Goal: Task Accomplishment & Management: Manage account settings

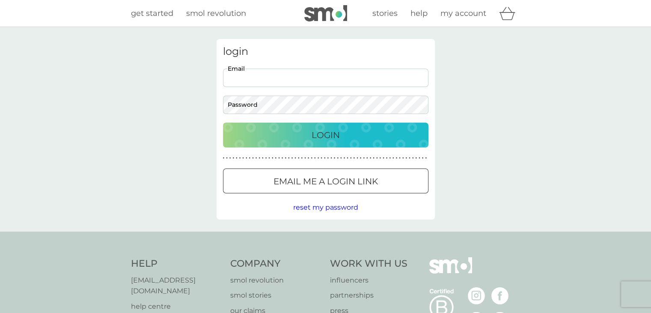
click at [282, 81] on input "Email" at bounding box center [326, 78] width 206 height 18
type input "[EMAIL_ADDRESS][DOMAIN_NAME]"
click at [332, 138] on p "Login" at bounding box center [326, 135] width 28 height 14
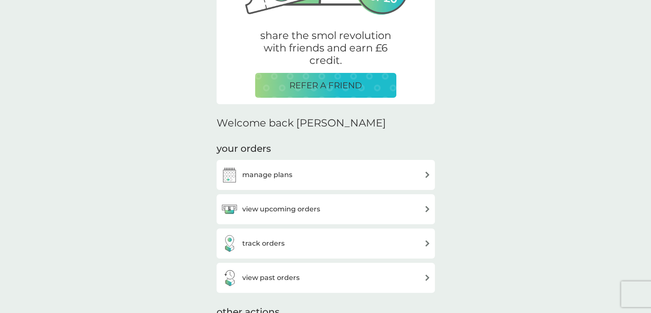
scroll to position [171, 0]
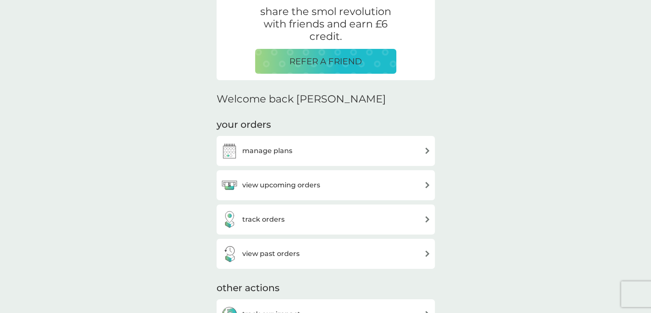
click at [287, 186] on h3 "view upcoming orders" at bounding box center [281, 184] width 78 height 11
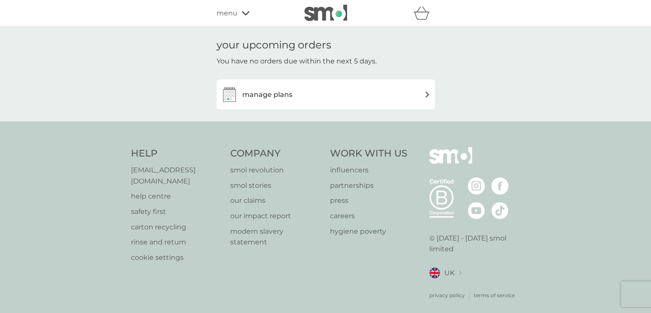
click at [427, 92] on img at bounding box center [427, 94] width 6 height 6
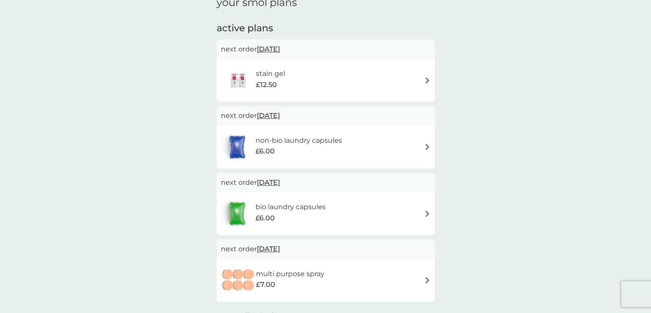
scroll to position [43, 0]
click at [428, 147] on img at bounding box center [427, 146] width 6 height 6
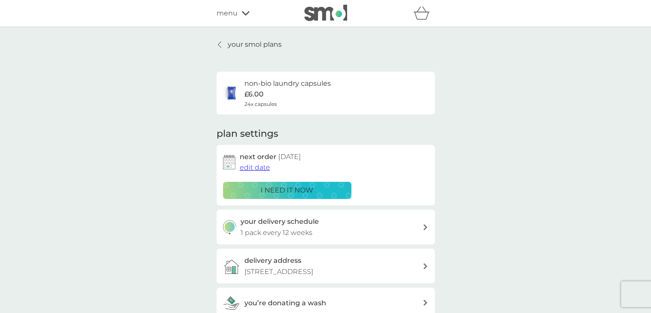
click at [232, 161] on img at bounding box center [229, 162] width 12 height 15
click at [250, 169] on span "edit date" at bounding box center [255, 167] width 30 height 8
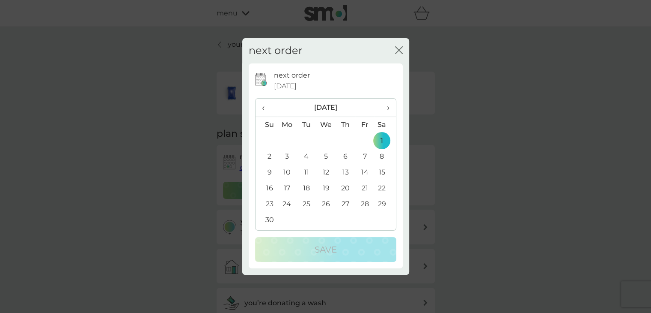
click at [387, 110] on span "›" at bounding box center [385, 108] width 9 height 18
click at [288, 140] on td "1" at bounding box center [288, 141] width 20 height 16
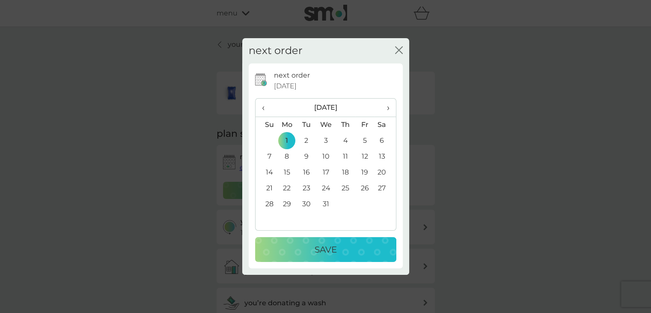
click at [323, 245] on p "Save" at bounding box center [326, 249] width 22 height 14
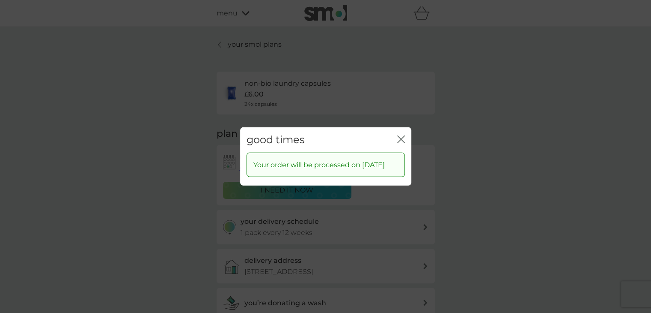
click at [402, 136] on icon "close" at bounding box center [402, 139] width 3 height 7
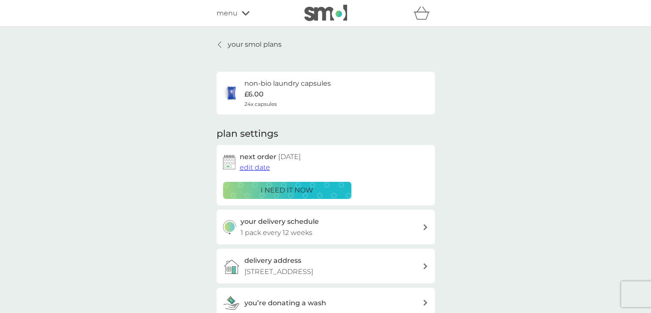
click at [220, 45] on icon at bounding box center [219, 44] width 3 height 7
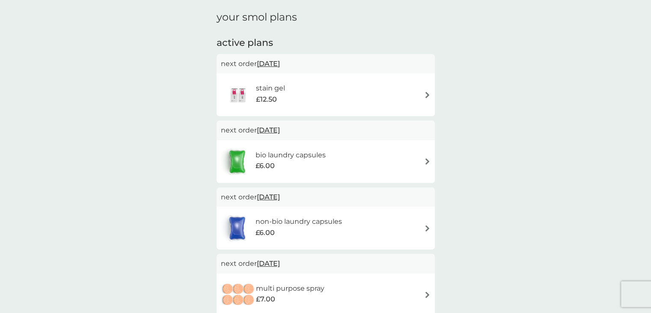
scroll to position [43, 0]
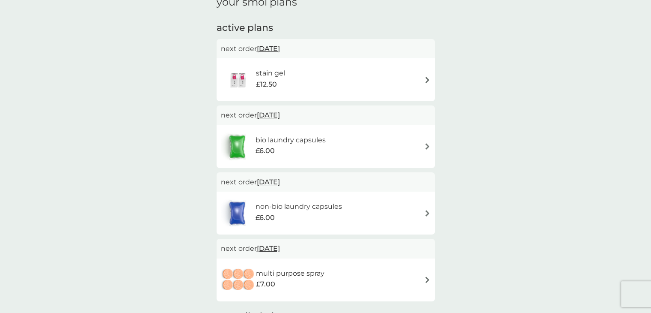
click at [425, 211] on img at bounding box center [427, 213] width 6 height 6
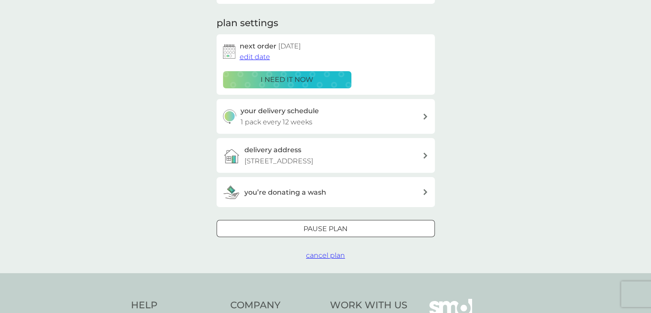
scroll to position [128, 0]
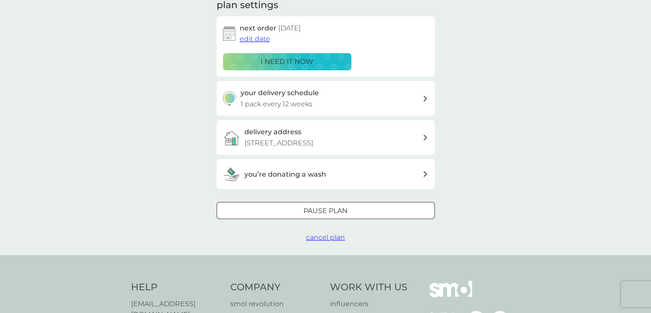
click at [356, 210] on div "Pause plan" at bounding box center [326, 210] width 218 height 11
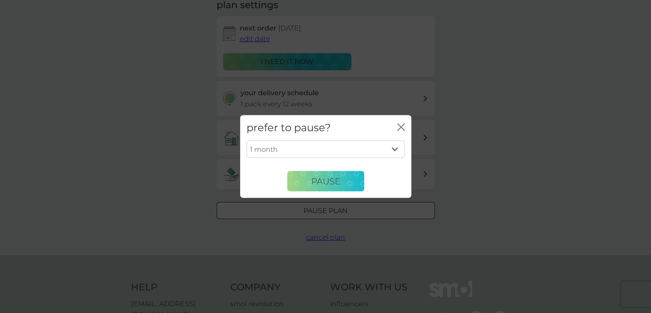
click at [396, 146] on select "1 month 2 months 3 months 4 months 5 months 6 months" at bounding box center [326, 149] width 158 height 18
select select "2"
click at [247, 140] on select "1 month 2 months 3 months 4 months 5 months 6 months" at bounding box center [326, 149] width 158 height 18
click at [310, 179] on button "Pause" at bounding box center [325, 181] width 77 height 21
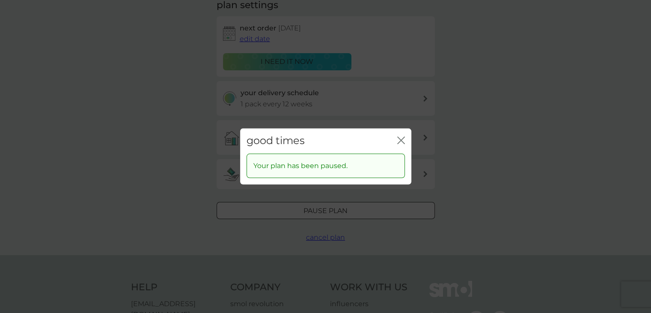
click at [399, 139] on icon "close" at bounding box center [401, 140] width 8 height 8
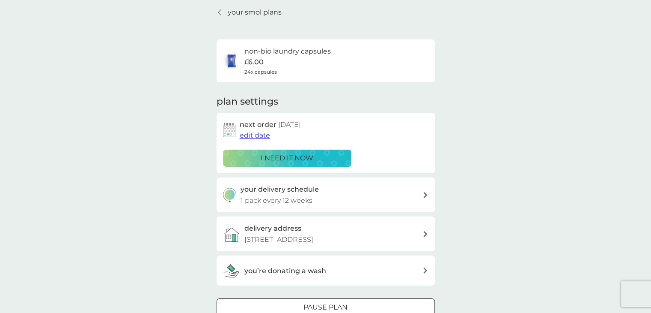
scroll to position [0, 0]
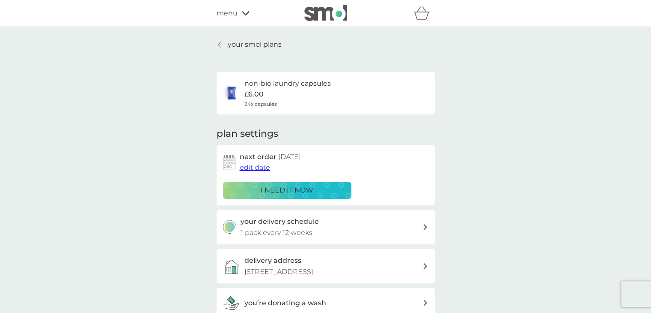
click at [259, 43] on p "your smol plans" at bounding box center [255, 44] width 54 height 11
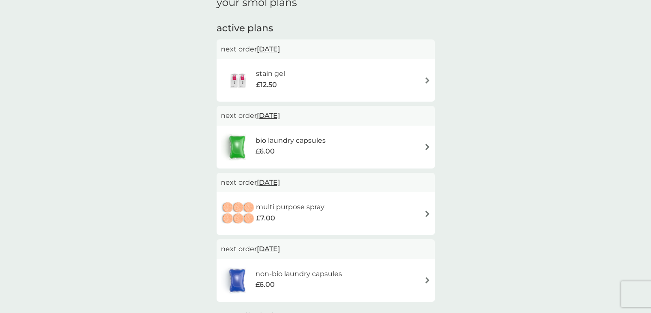
scroll to position [86, 0]
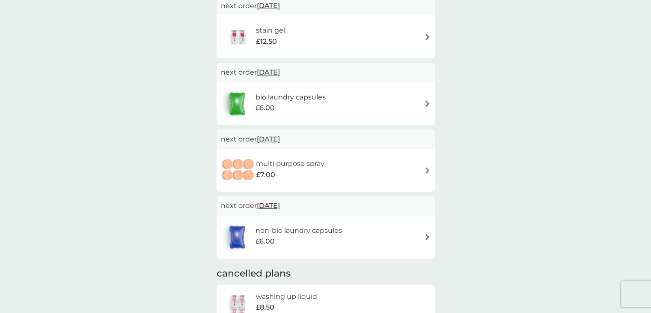
click at [280, 73] on span "[DATE]" at bounding box center [268, 72] width 23 height 17
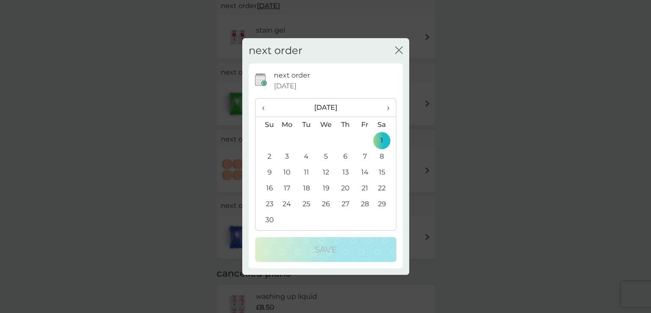
click at [399, 45] on div "close" at bounding box center [399, 51] width 8 height 12
click at [400, 50] on icon "close" at bounding box center [399, 50] width 8 height 8
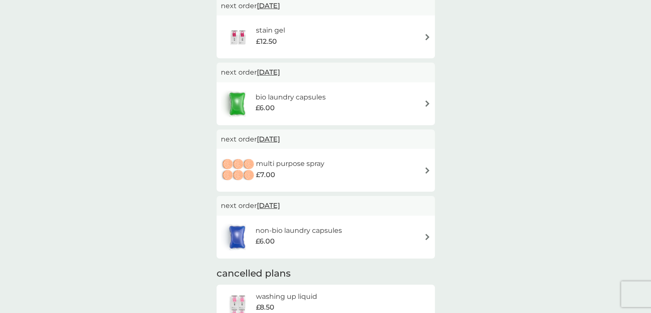
click at [428, 102] on img at bounding box center [427, 103] width 6 height 6
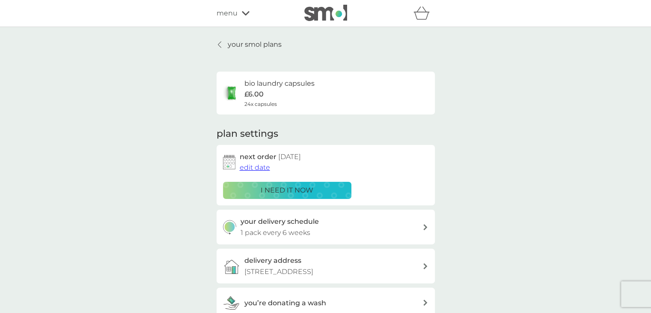
click at [267, 168] on span "edit date" at bounding box center [255, 167] width 30 height 8
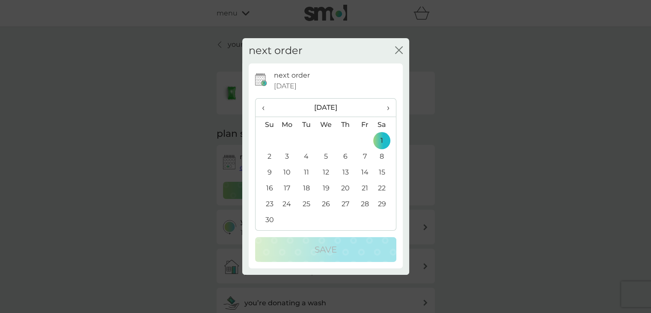
click at [399, 50] on icon "close" at bounding box center [400, 50] width 3 height 7
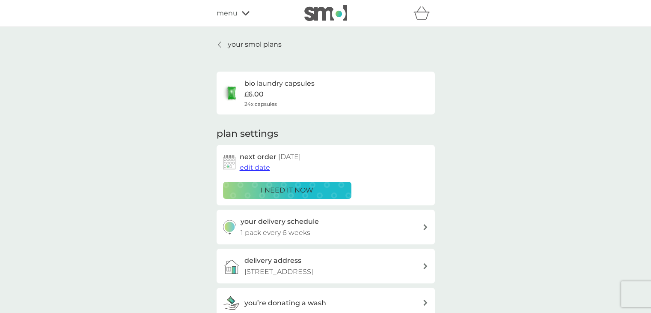
click at [271, 168] on div "next order [DATE] edit date" at bounding box center [334, 162] width 189 height 22
click at [262, 169] on span "edit date" at bounding box center [255, 167] width 30 height 8
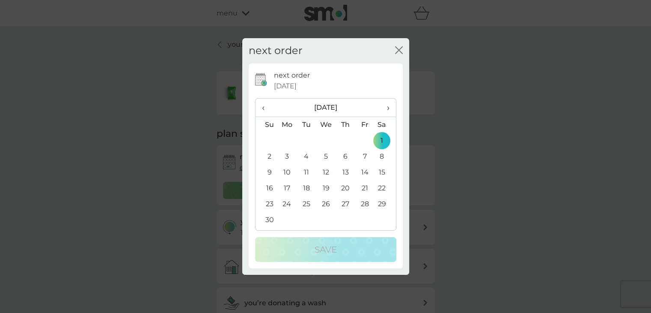
click at [385, 109] on span "›" at bounding box center [385, 108] width 9 height 18
click at [270, 155] on td "1" at bounding box center [267, 157] width 22 height 16
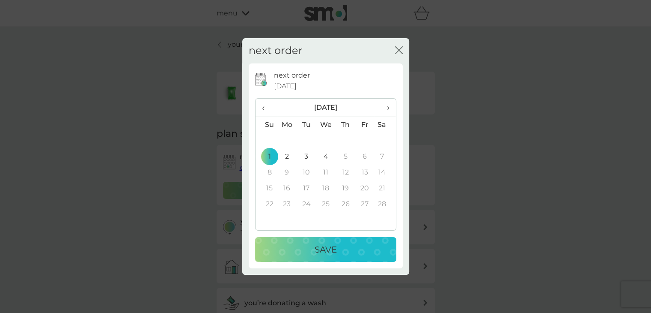
click at [328, 249] on p "Save" at bounding box center [326, 249] width 22 height 14
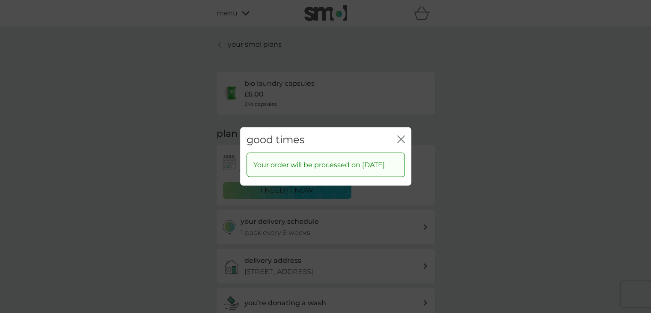
click at [403, 137] on icon "close" at bounding box center [401, 139] width 8 height 8
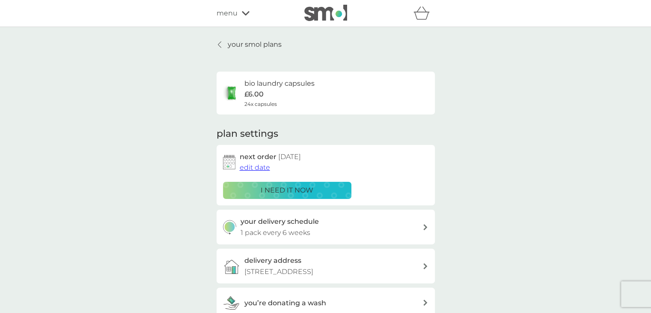
click at [262, 40] on p "your smol plans" at bounding box center [255, 44] width 54 height 11
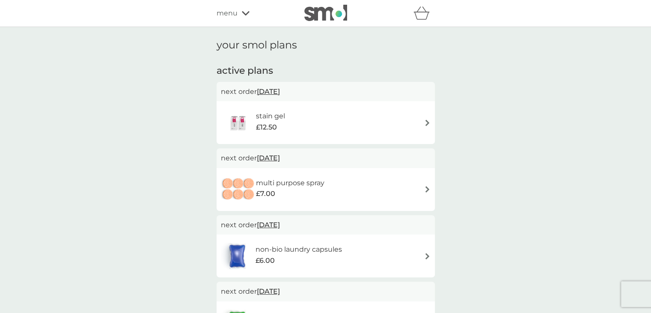
click at [425, 123] on img at bounding box center [427, 122] width 6 height 6
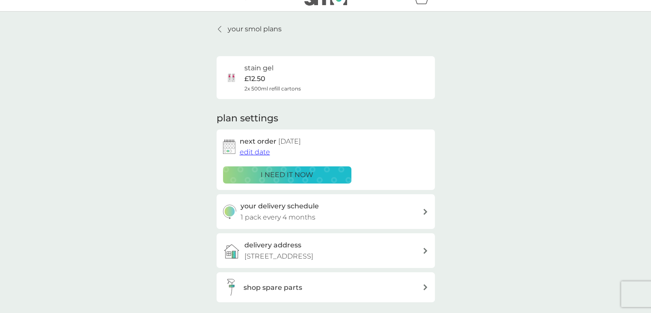
scroll to position [43, 0]
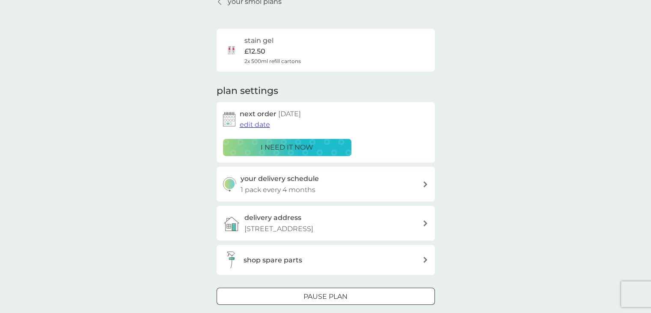
click at [258, 125] on span "edit date" at bounding box center [255, 124] width 30 height 8
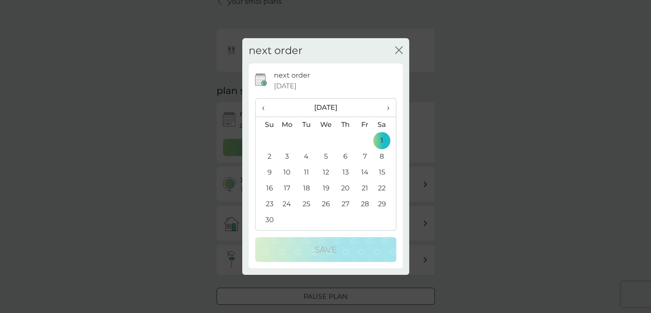
click at [264, 109] on span "‹" at bounding box center [266, 108] width 9 height 18
click at [268, 170] on td "12" at bounding box center [267, 172] width 22 height 16
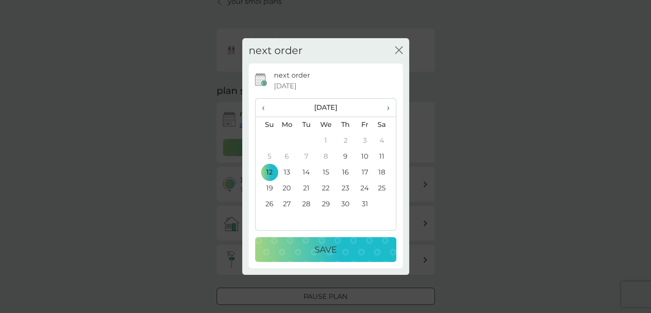
click at [338, 242] on div "Save" at bounding box center [326, 249] width 124 height 14
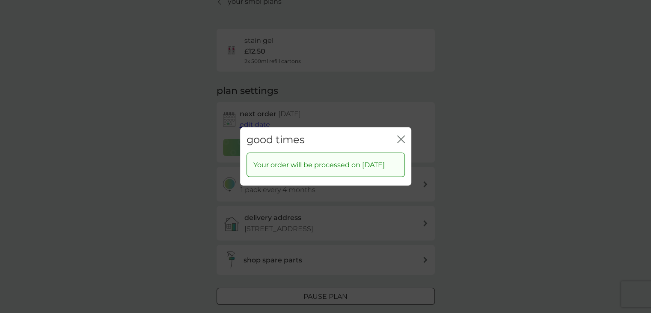
click at [400, 136] on icon "close" at bounding box center [399, 139] width 3 height 7
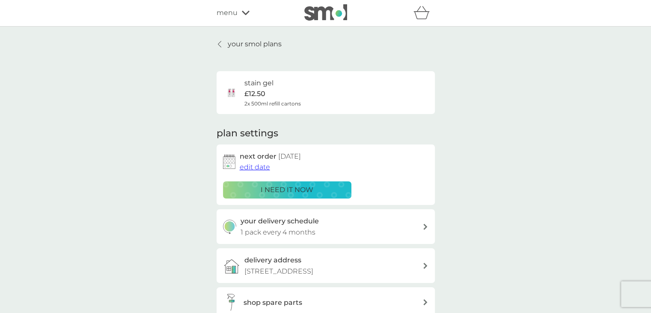
scroll to position [0, 0]
click at [419, 15] on icon "basket" at bounding box center [422, 12] width 16 height 13
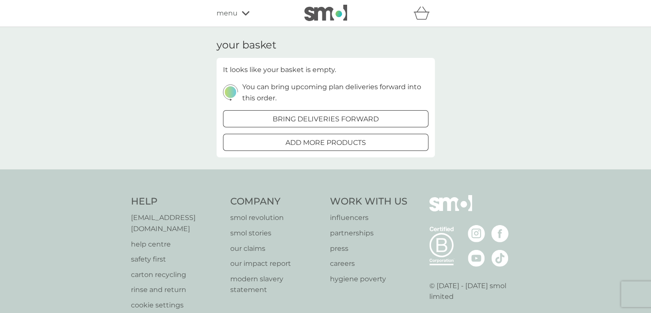
click at [229, 12] on span "menu" at bounding box center [227, 13] width 21 height 11
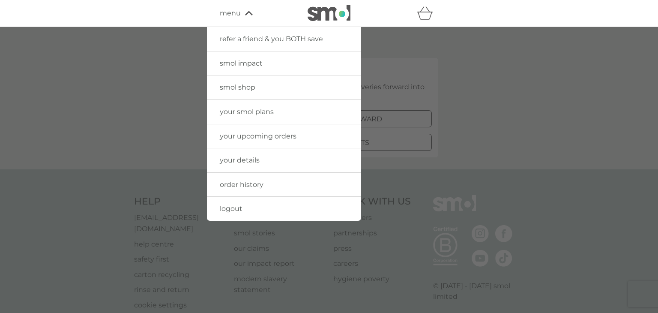
click at [245, 161] on span "your details" at bounding box center [240, 160] width 40 height 8
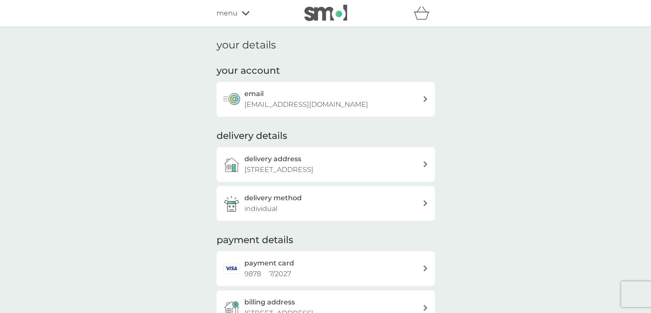
scroll to position [43, 0]
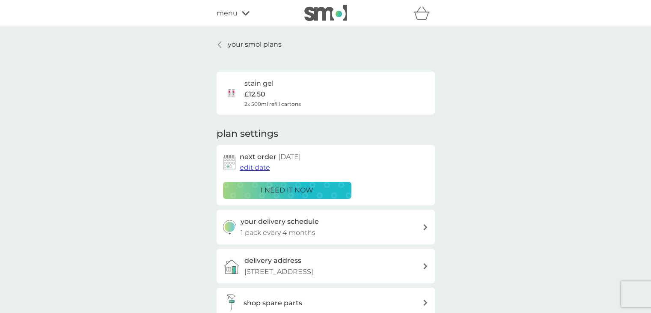
click at [228, 14] on span "menu" at bounding box center [227, 13] width 21 height 11
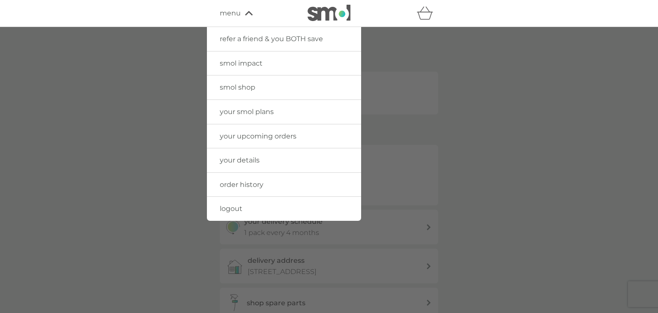
click at [250, 88] on span "smol shop" at bounding box center [238, 87] width 36 height 8
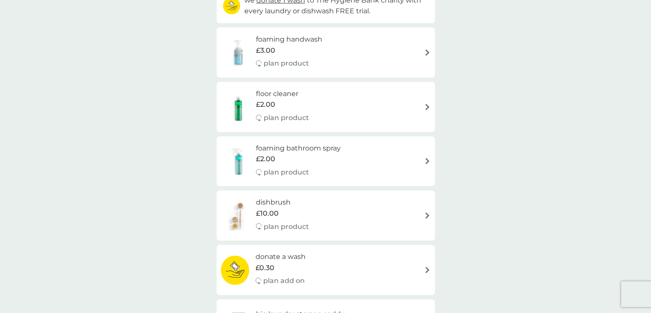
scroll to position [128, 0]
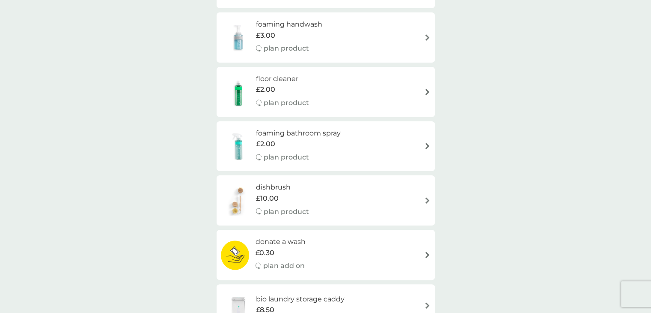
click at [428, 199] on img at bounding box center [427, 200] width 6 height 6
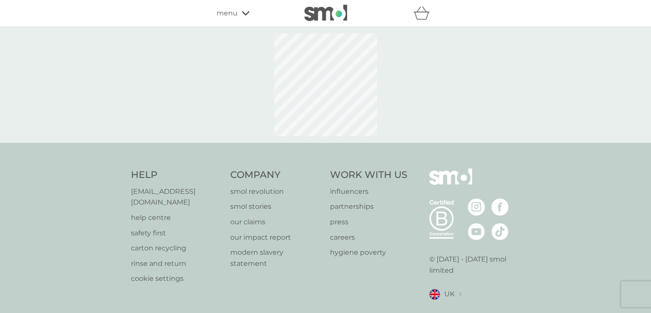
select select "245"
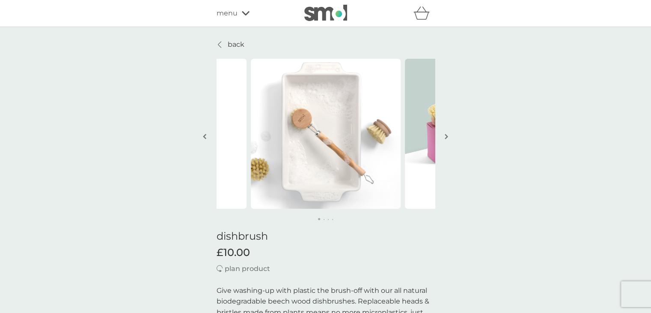
click at [239, 43] on p "back" at bounding box center [236, 44] width 17 height 11
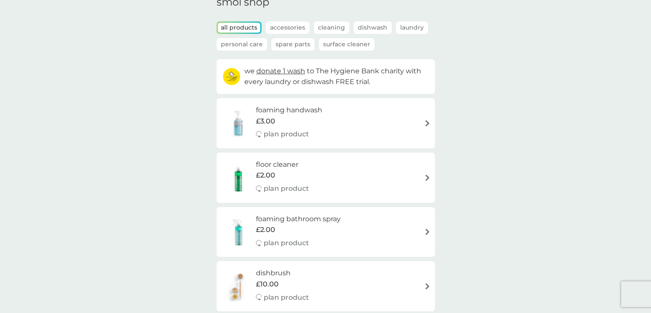
scroll to position [86, 0]
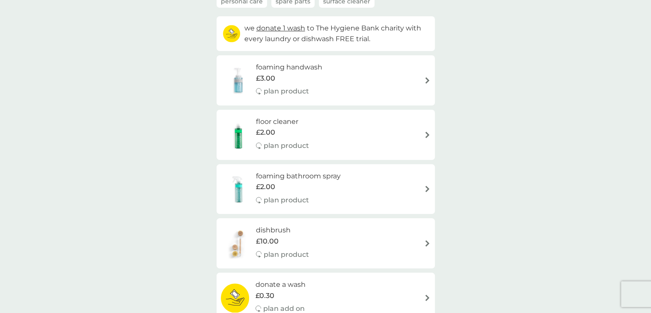
click at [425, 134] on img at bounding box center [427, 134] width 6 height 6
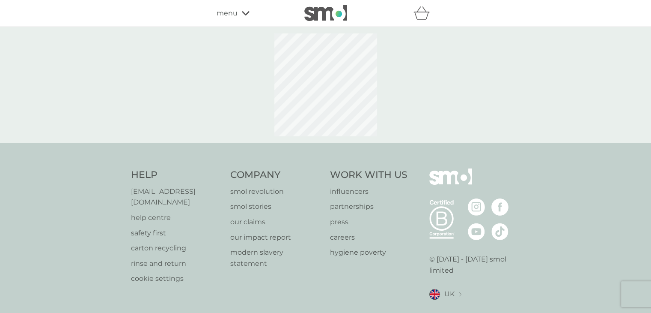
select select "84"
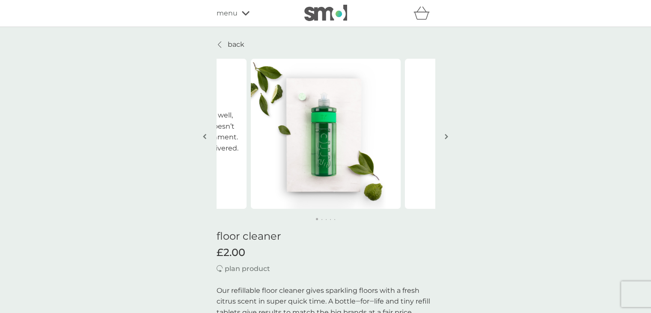
click at [236, 45] on p "back" at bounding box center [236, 44] width 17 height 11
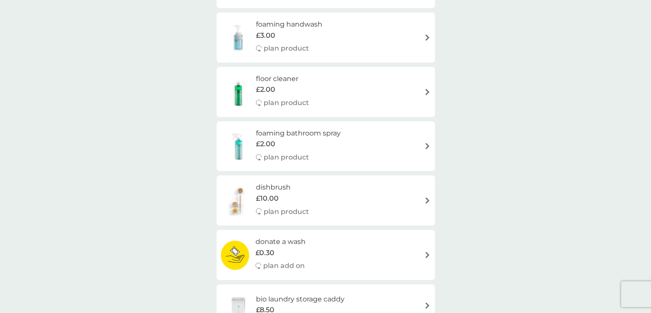
scroll to position [86, 0]
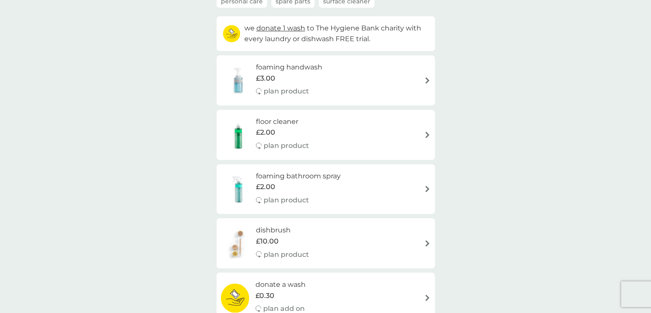
click at [309, 142] on div "floor cleaner £2.00 plan product" at bounding box center [287, 134] width 62 height 37
select select "84"
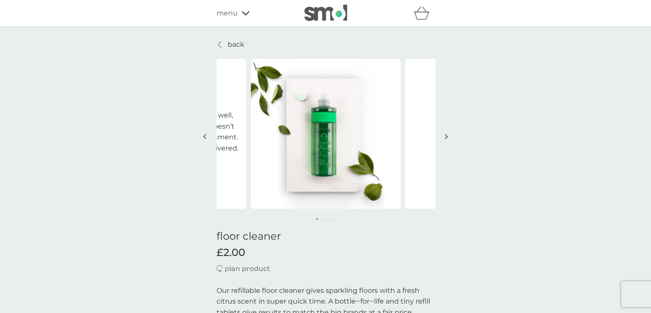
click at [233, 45] on p "back" at bounding box center [236, 44] width 17 height 11
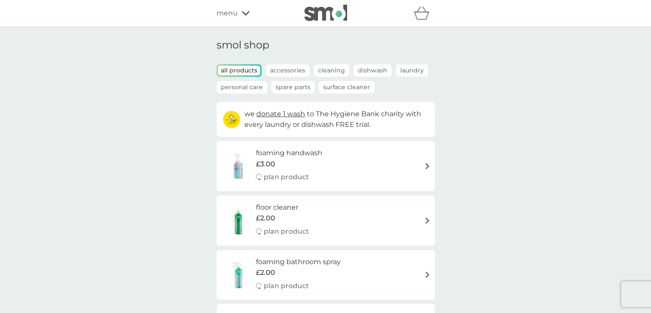
click at [227, 14] on span "menu" at bounding box center [227, 13] width 21 height 11
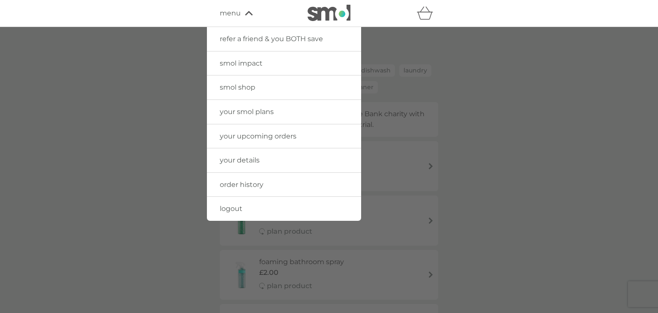
click at [254, 112] on span "your smol plans" at bounding box center [247, 112] width 54 height 8
